Goal: Task Accomplishment & Management: Manage account settings

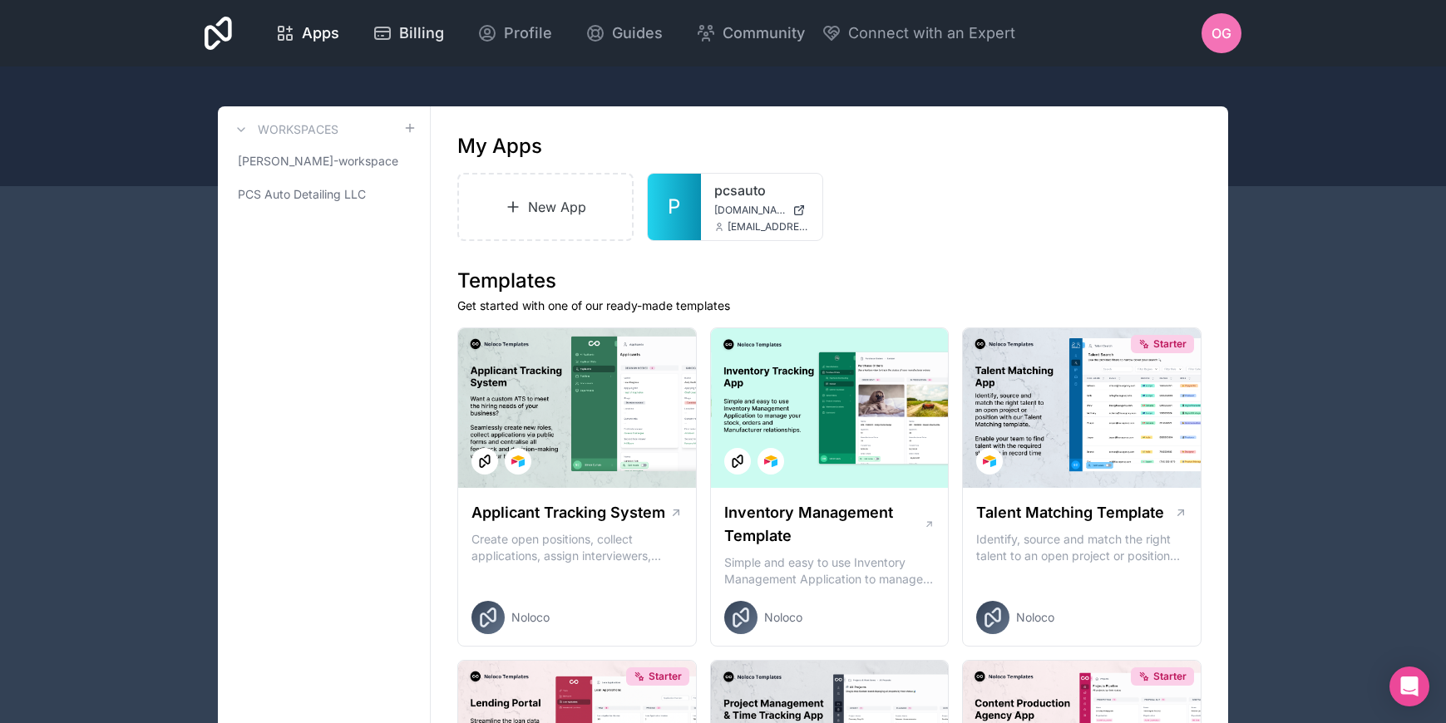
click at [393, 37] on div "Billing" at bounding box center [407, 33] width 71 height 23
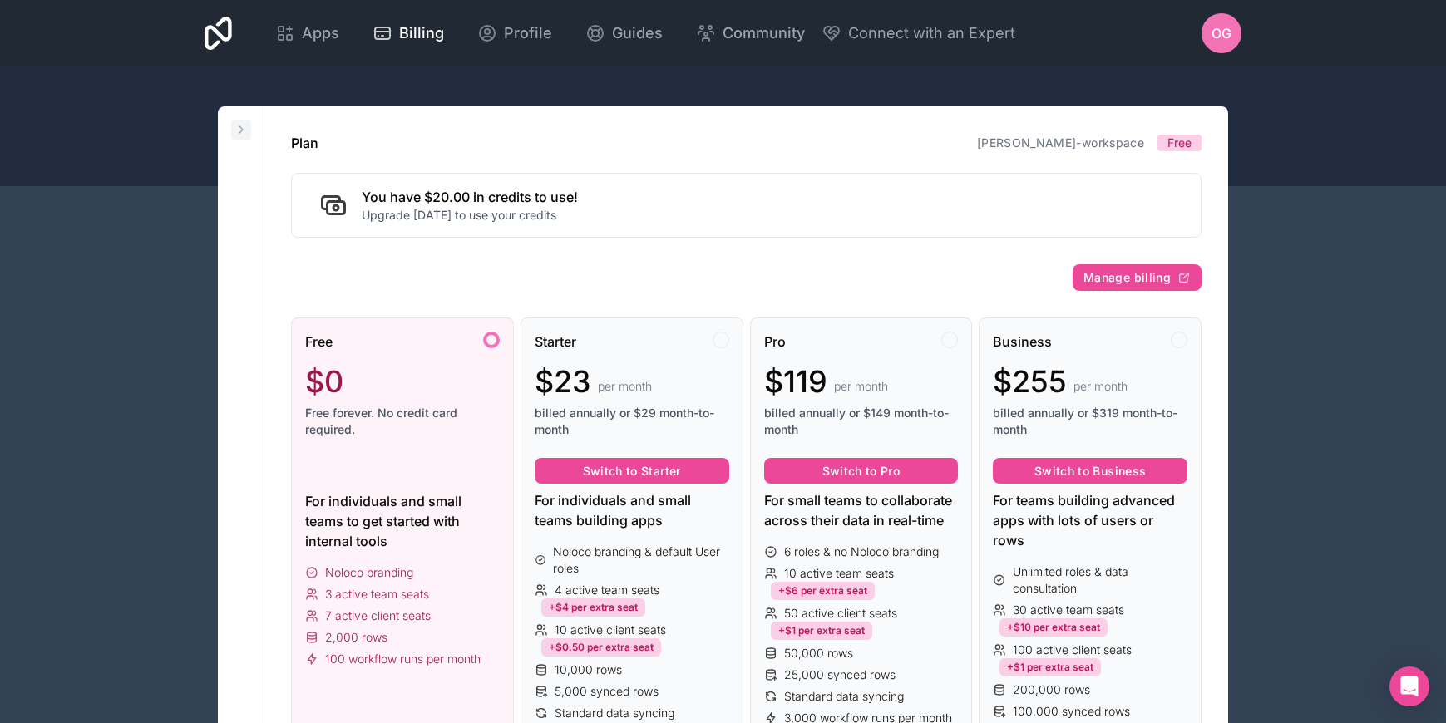
click at [240, 131] on icon at bounding box center [240, 129] width 3 height 7
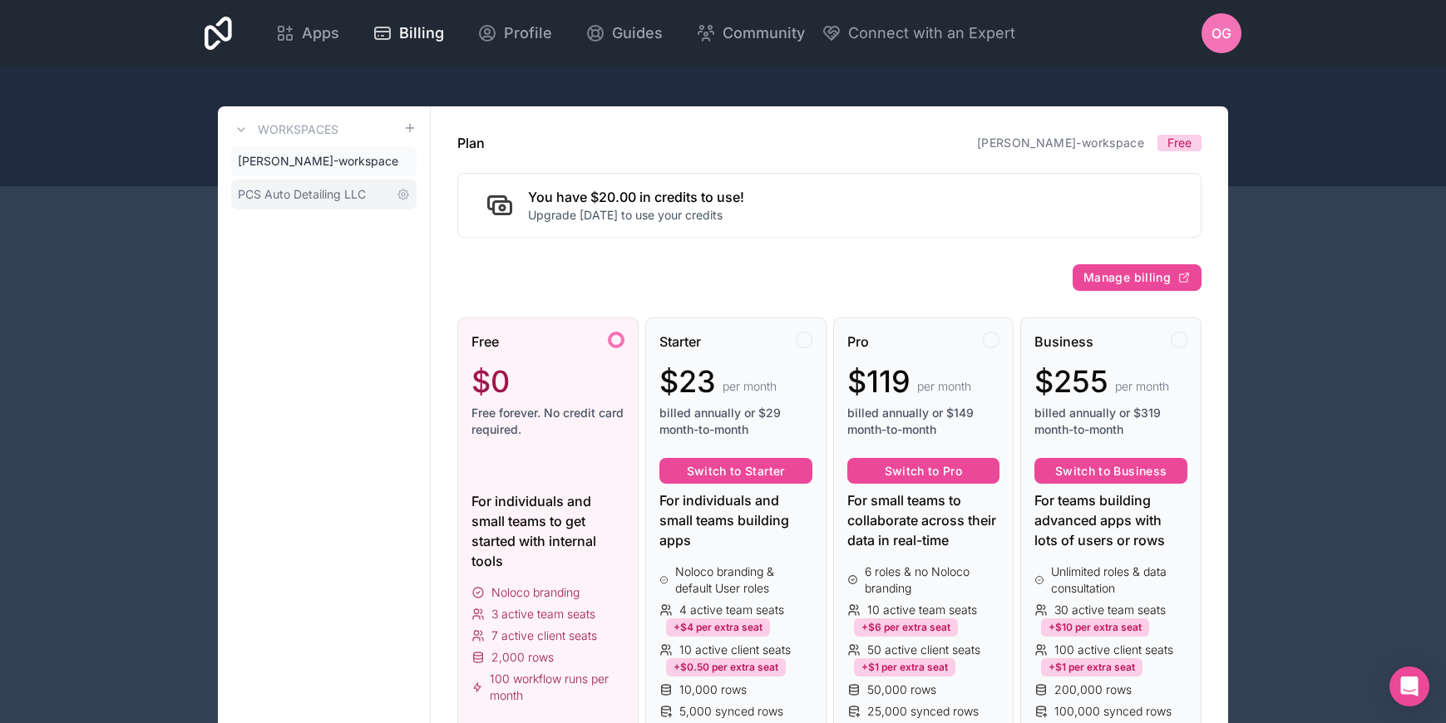
click at [283, 194] on span "PCS Auto Detailing LLC" at bounding box center [302, 194] width 128 height 17
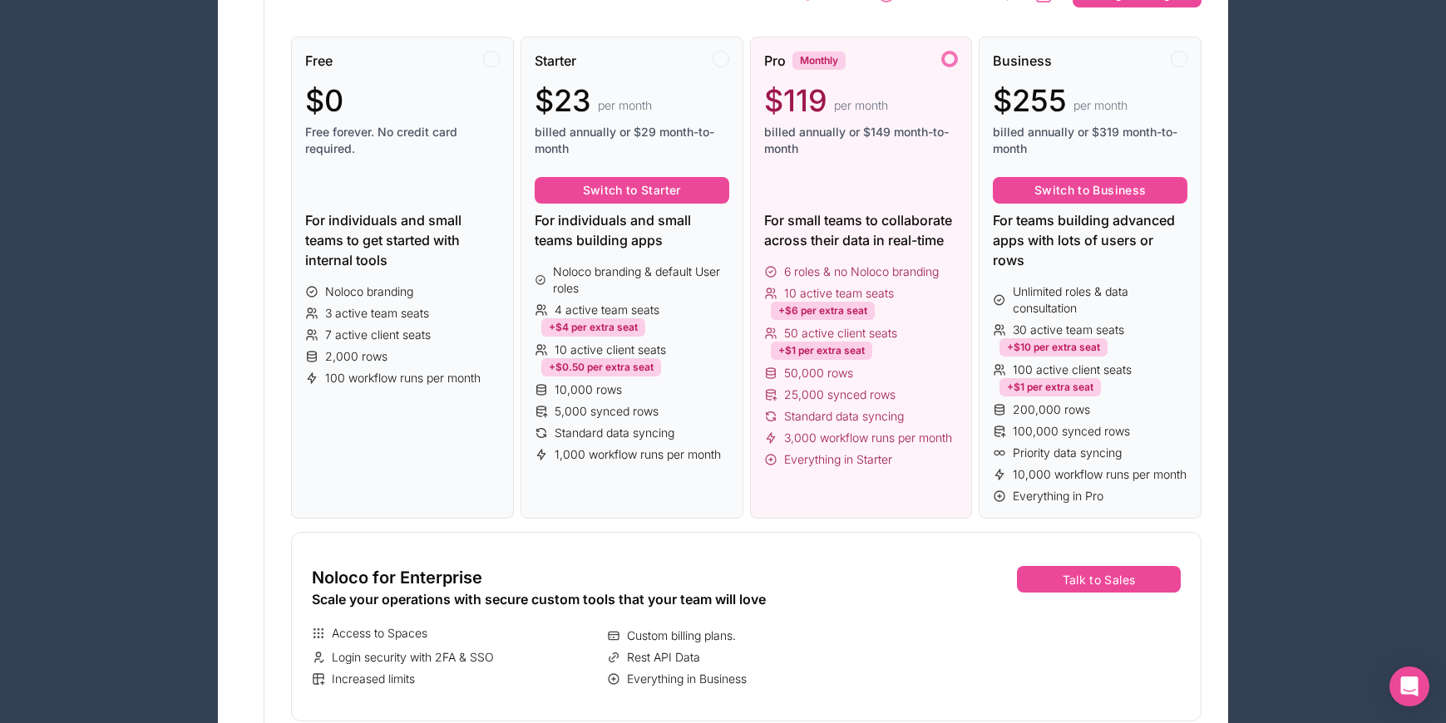
scroll to position [202, 0]
click at [840, 373] on span "50,000 rows" at bounding box center [818, 372] width 69 height 17
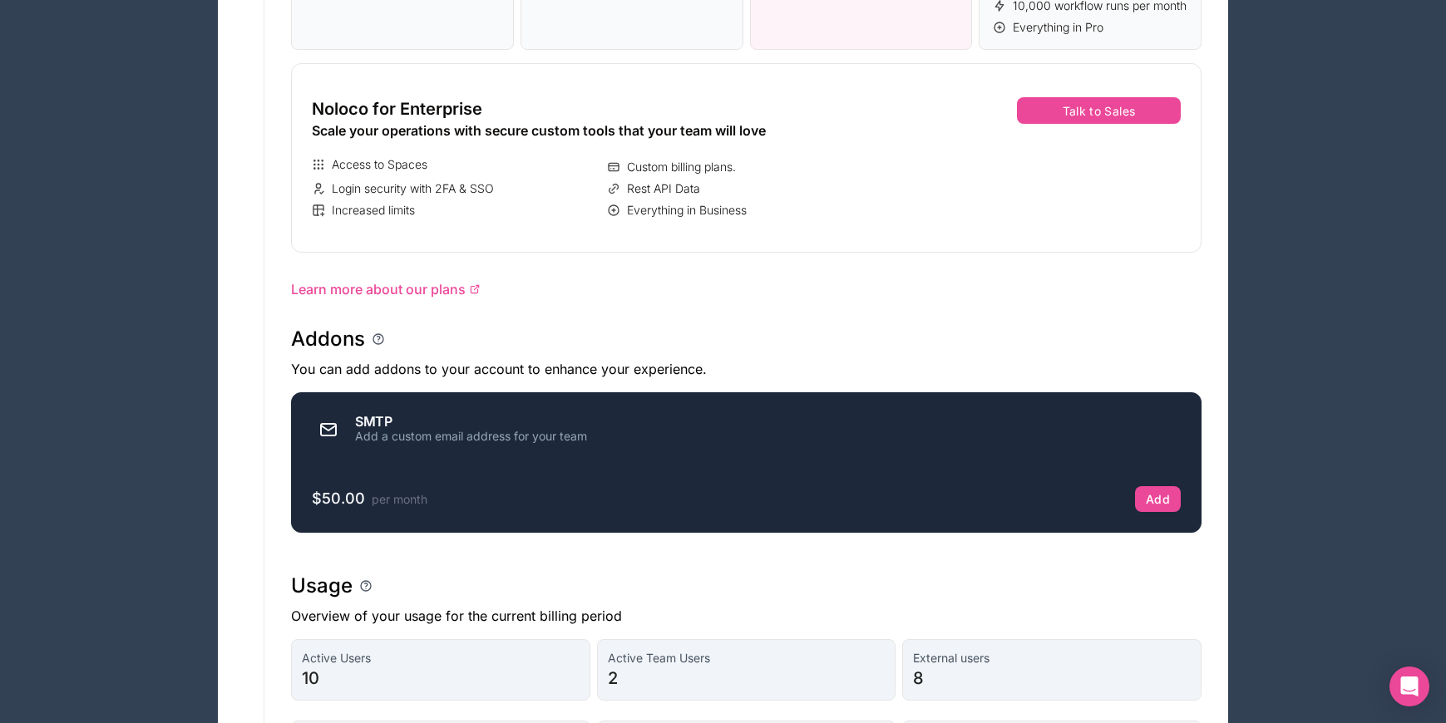
scroll to position [671, 0]
click at [466, 298] on link "Learn more about our plans" at bounding box center [746, 288] width 910 height 20
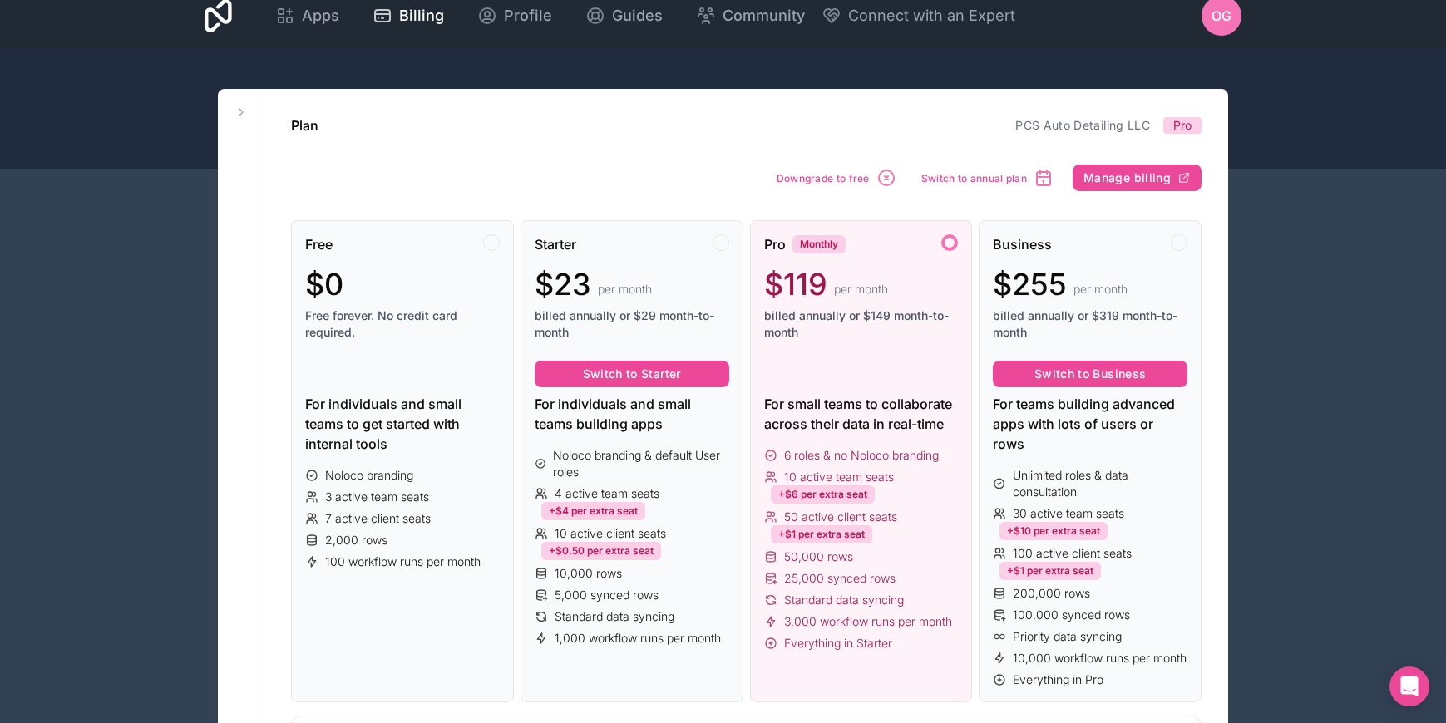
scroll to position [0, 0]
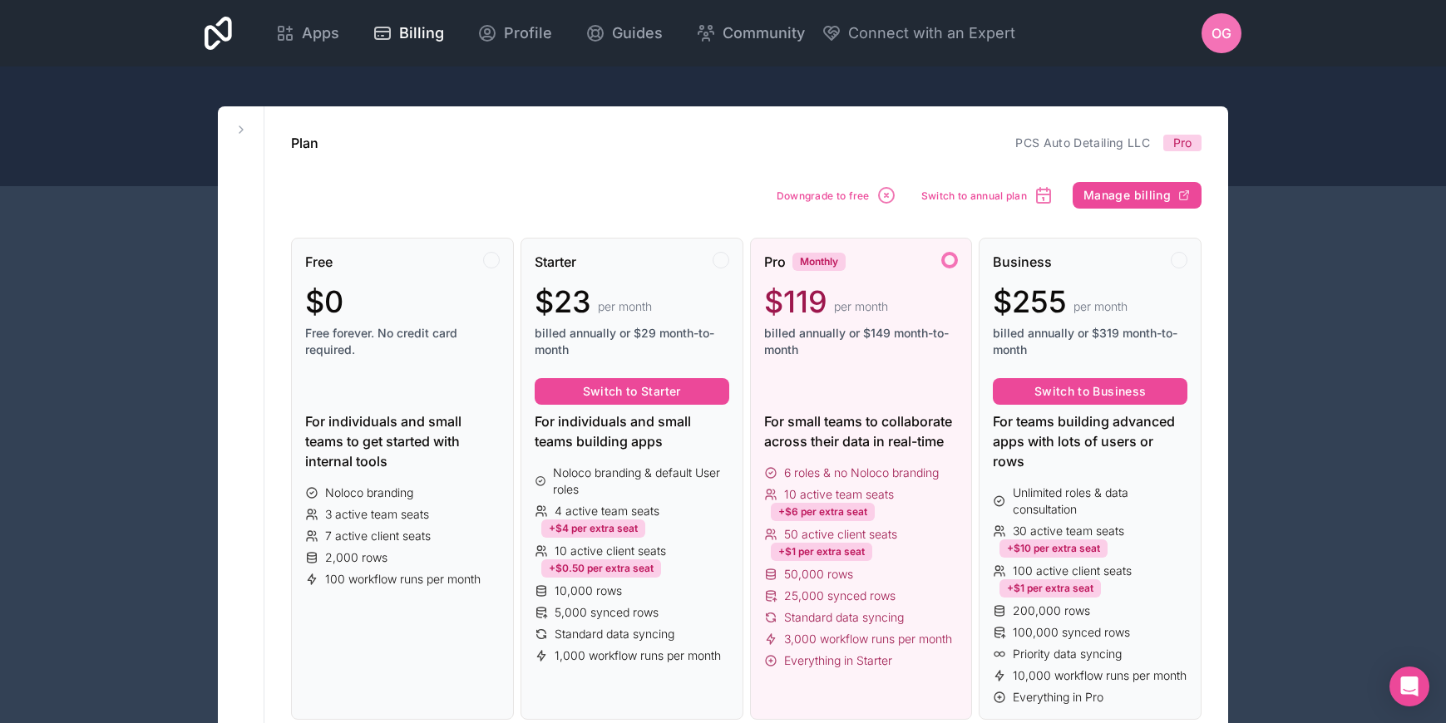
click at [225, 34] on icon at bounding box center [217, 33] width 27 height 40
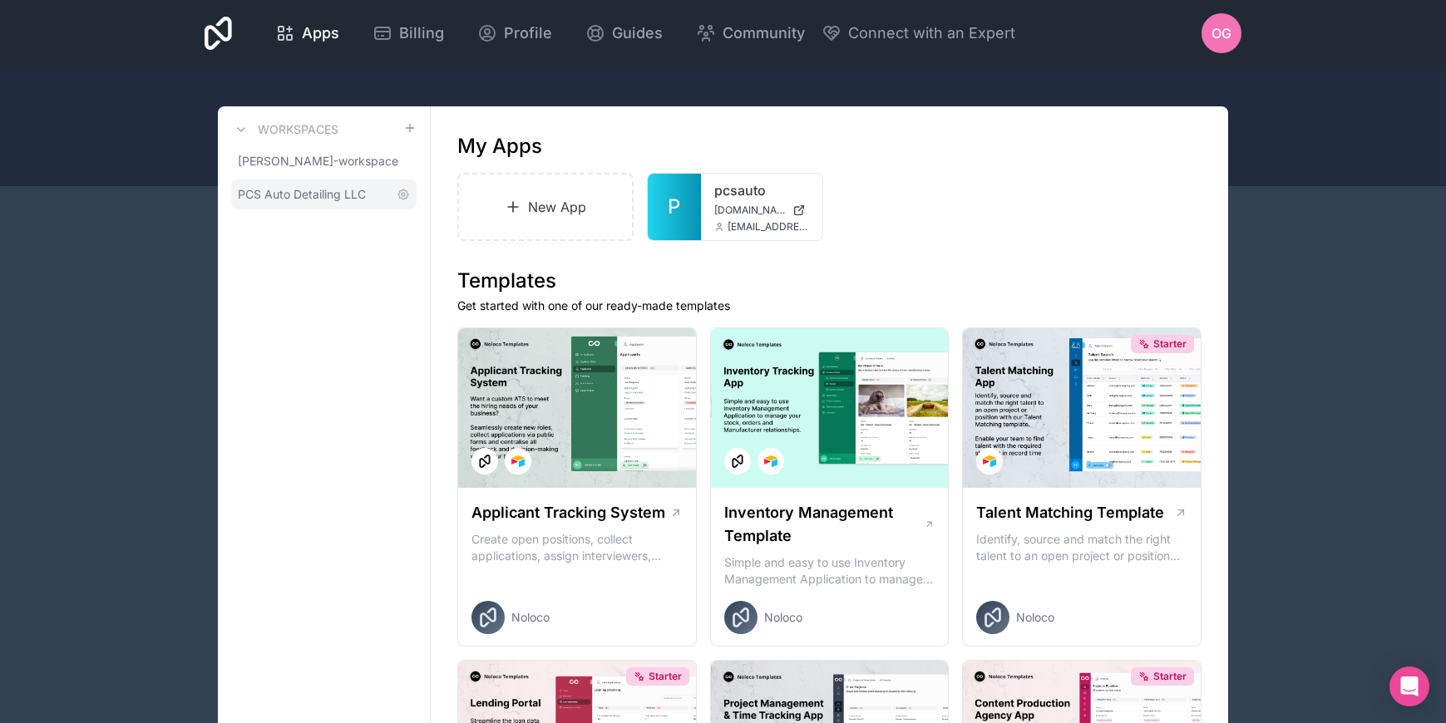
click at [313, 195] on span "PCS Auto Detailing LLC" at bounding box center [302, 194] width 128 height 17
click at [727, 204] on span "pcsauto.noloco.co" at bounding box center [749, 210] width 71 height 13
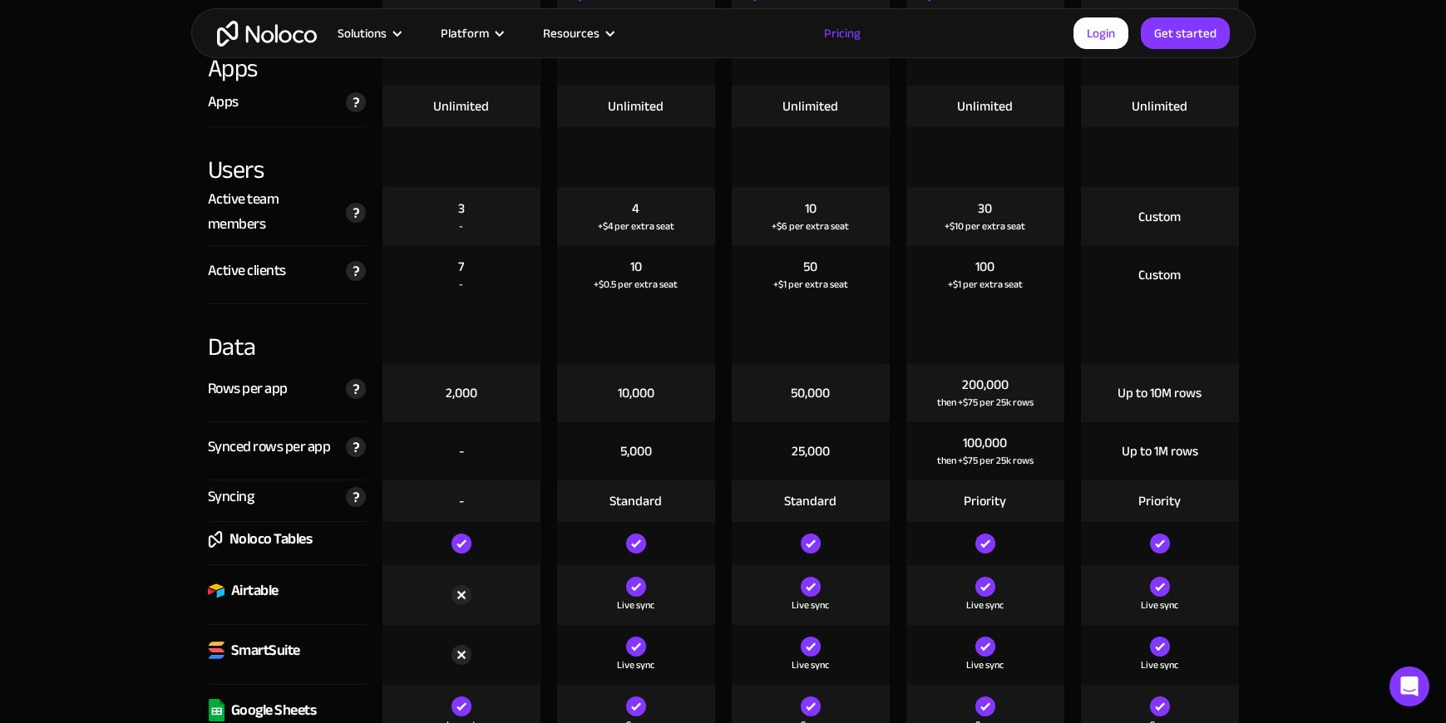
scroll to position [1988, 0]
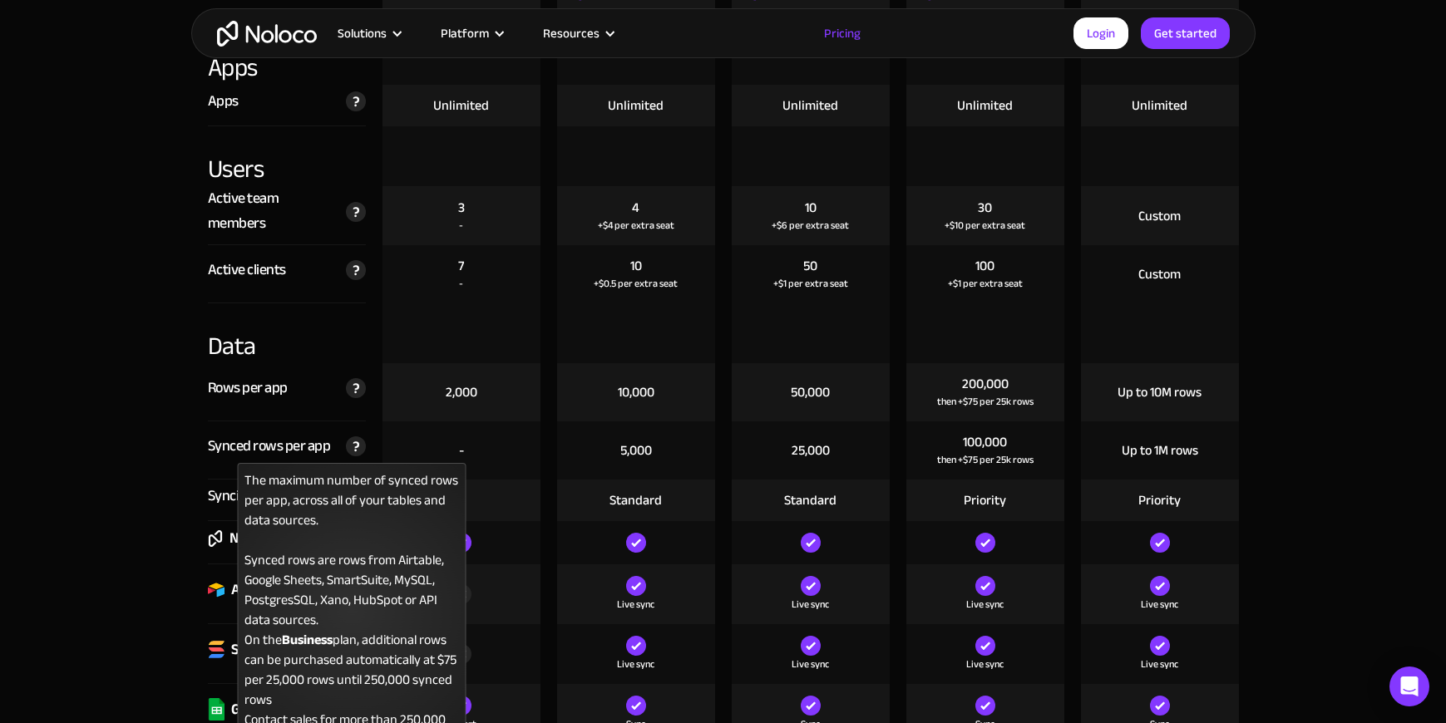
click at [357, 447] on img at bounding box center [356, 446] width 20 height 20
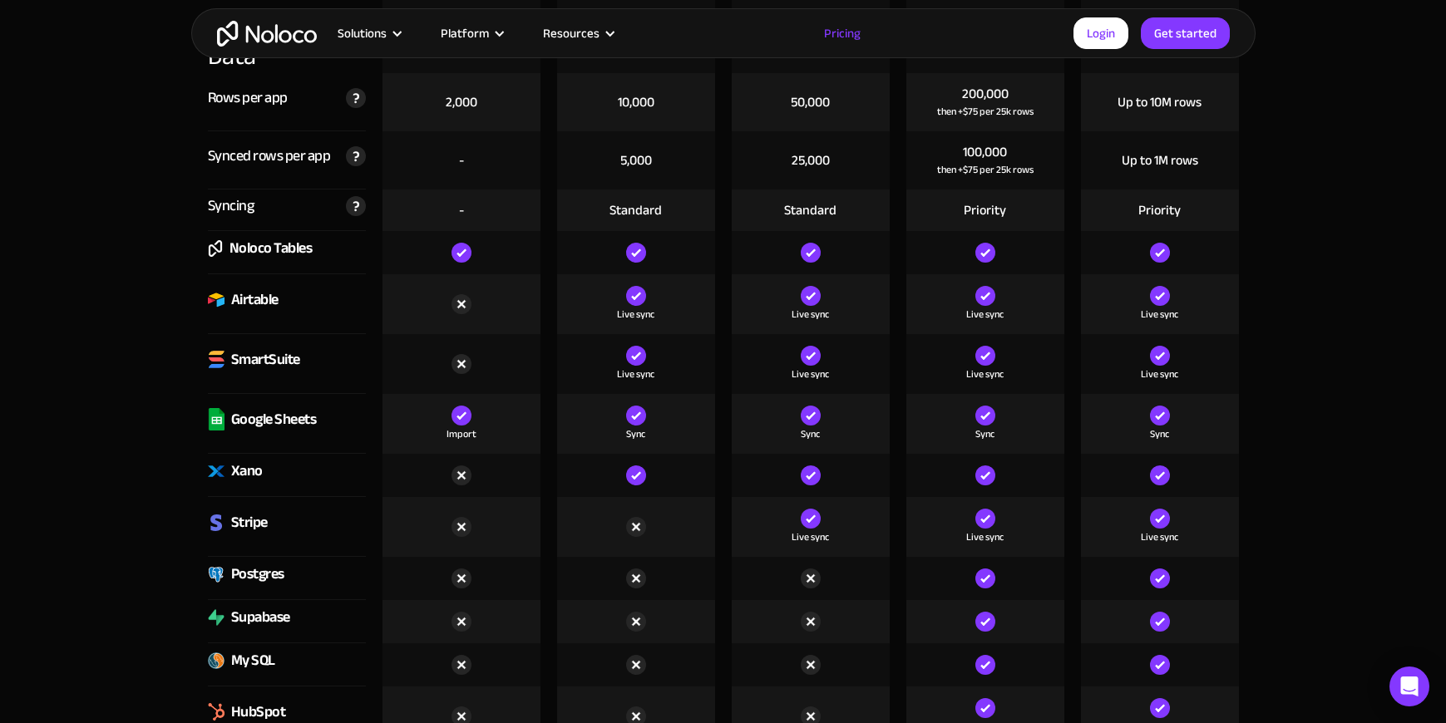
scroll to position [2283, 0]
